Goal: Find specific page/section: Find specific page/section

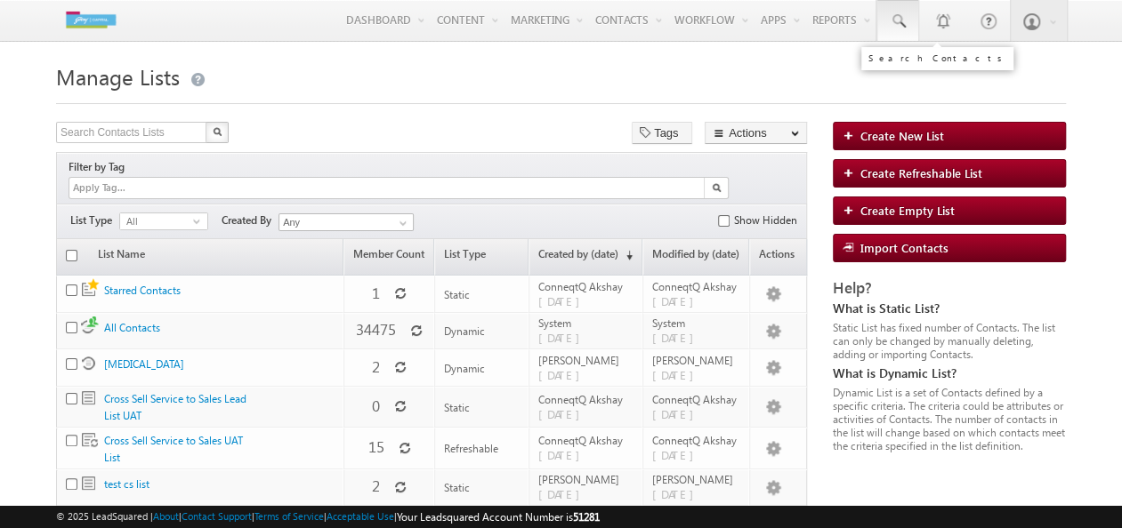
click at [905, 14] on span at bounding box center [897, 21] width 18 height 18
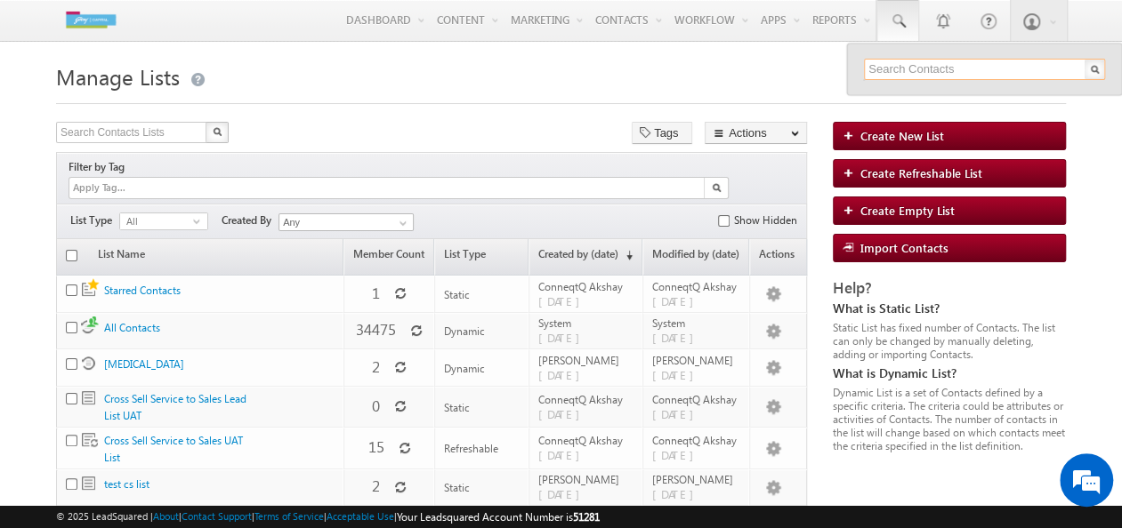
click at [905, 66] on input "text" at bounding box center [984, 69] width 241 height 21
type input "9922080065"
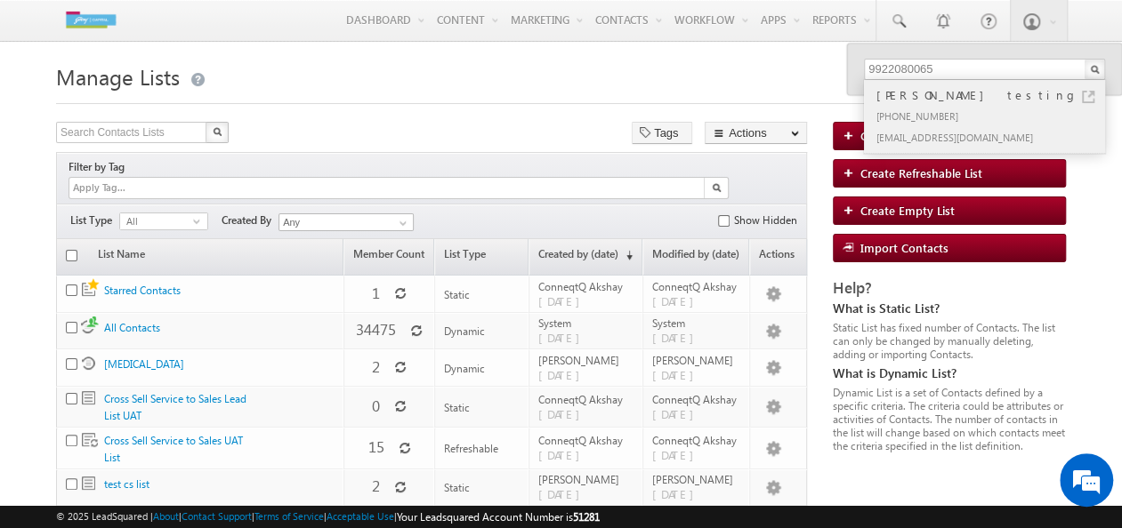
click at [932, 107] on div "[PHONE_NUMBER]" at bounding box center [991, 115] width 238 height 21
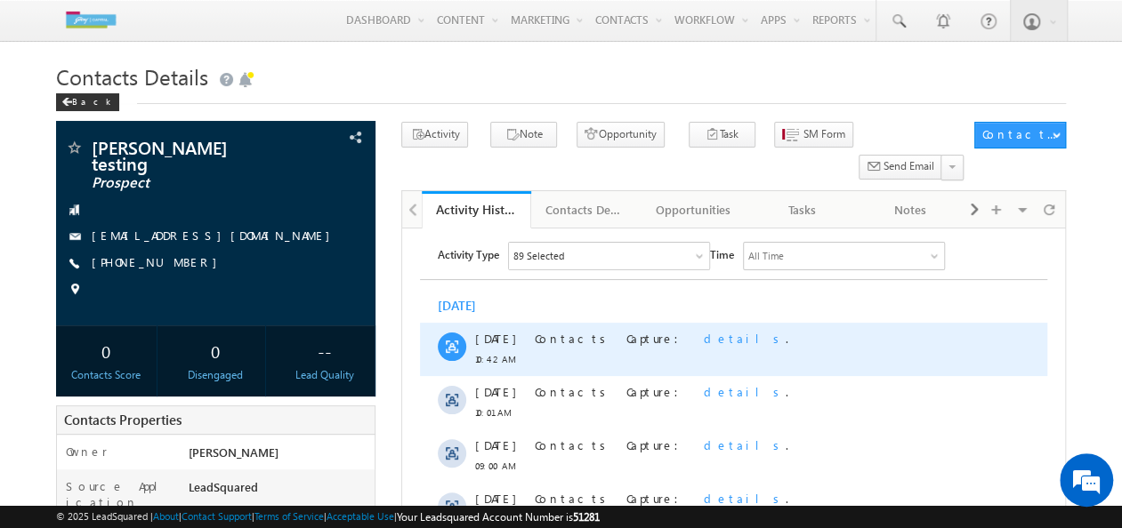
click at [704, 340] on span "details" at bounding box center [745, 338] width 82 height 15
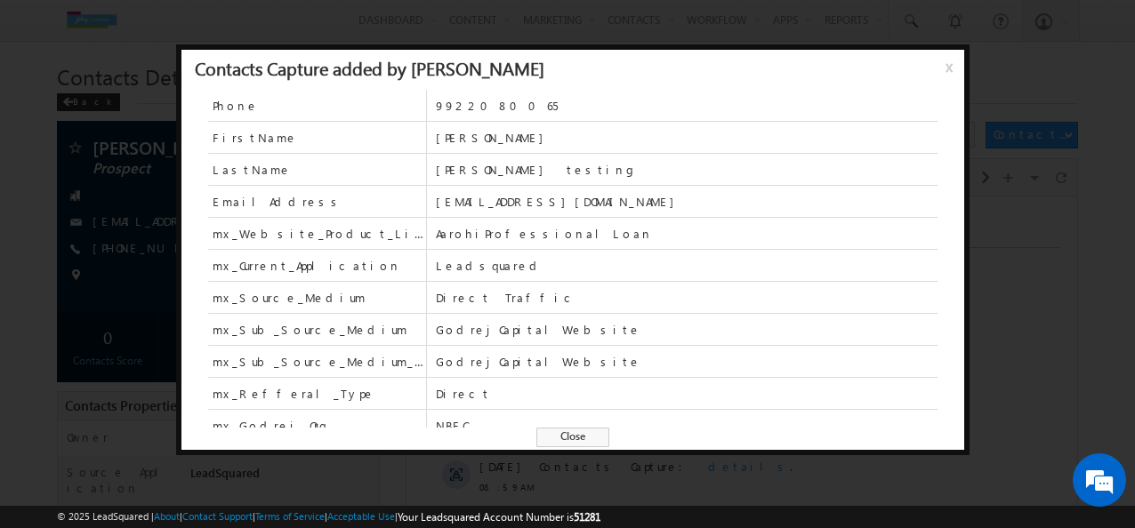
click at [945, 67] on span "x" at bounding box center [952, 74] width 14 height 32
